Goal: Navigation & Orientation: Find specific page/section

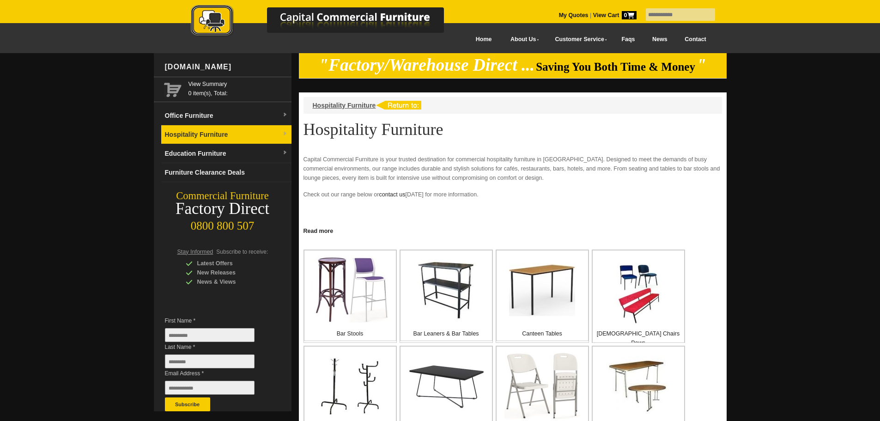
click at [283, 133] on img at bounding box center [285, 134] width 6 height 6
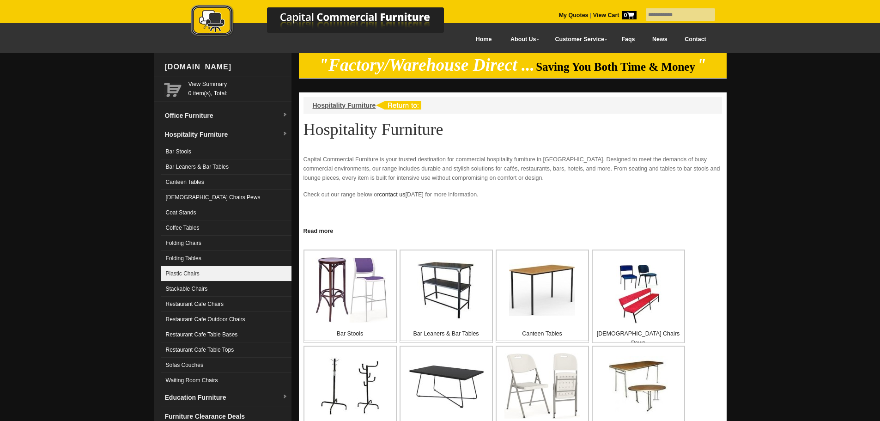
click at [185, 280] on link "Plastic Chairs" at bounding box center [226, 273] width 130 height 15
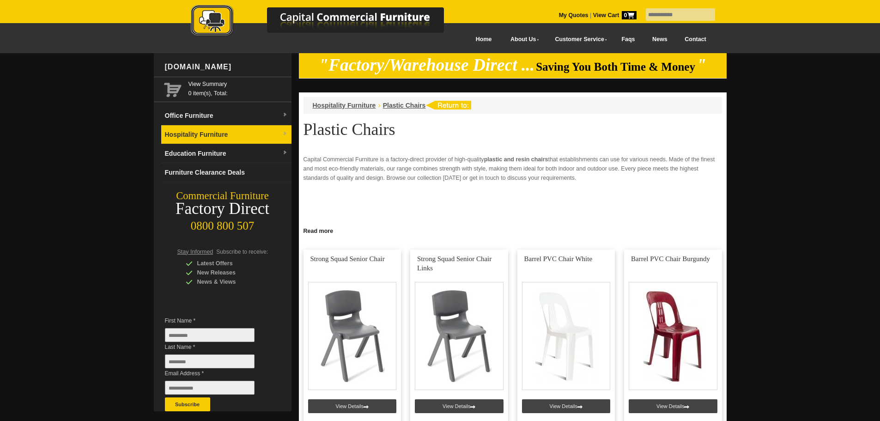
click at [190, 134] on link "Hospitality Furniture" at bounding box center [226, 134] width 130 height 19
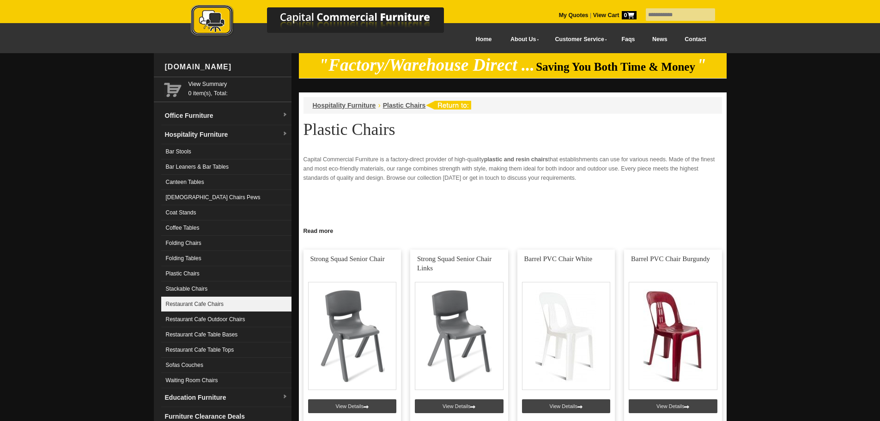
click at [202, 302] on link "Restaurant Cafe Chairs" at bounding box center [226, 304] width 130 height 15
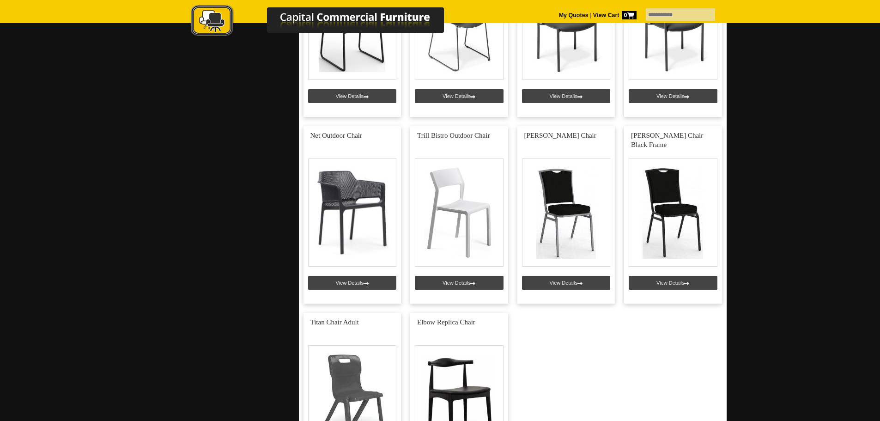
scroll to position [1155, 0]
